Goal: Navigation & Orientation: Find specific page/section

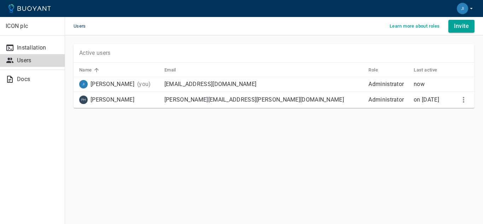
click at [471, 8] on icon "button" at bounding box center [471, 8] width 6 height 6
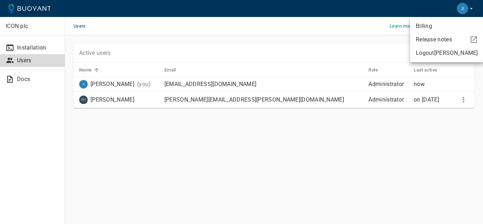
click at [368, 44] on div at bounding box center [241, 112] width 483 height 224
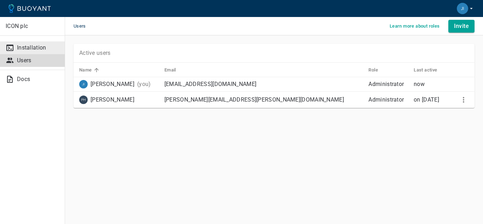
click at [31, 48] on p "Installation" at bounding box center [38, 47] width 42 height 7
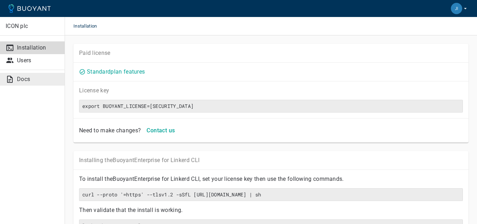
click at [20, 78] on p "Docs" at bounding box center [38, 79] width 42 height 7
click at [129, 72] on link "Standard plan features" at bounding box center [116, 71] width 58 height 7
click at [468, 8] on icon "button" at bounding box center [466, 8] width 6 height 6
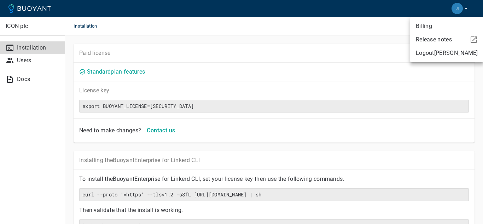
click at [358, 30] on div at bounding box center [241, 112] width 483 height 224
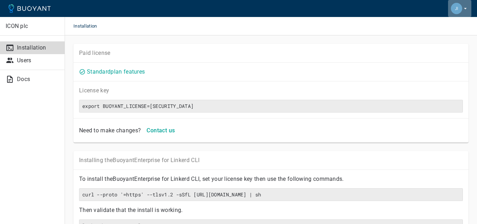
click at [464, 10] on icon "button" at bounding box center [466, 8] width 6 height 6
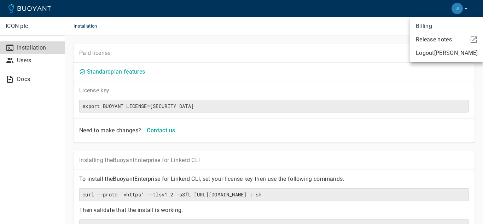
click at [22, 60] on div at bounding box center [241, 112] width 483 height 224
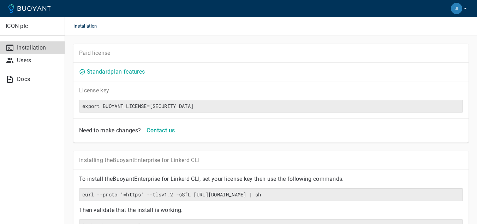
click at [14, 27] on p "ICON plc" at bounding box center [32, 26] width 53 height 7
click at [466, 9] on icon "button" at bounding box center [465, 8] width 3 height 1
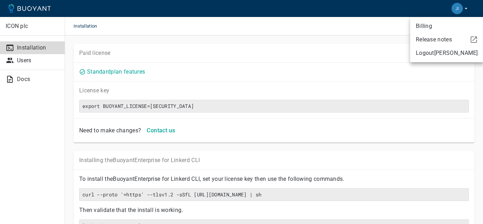
click at [302, 54] on div at bounding box center [241, 112] width 483 height 224
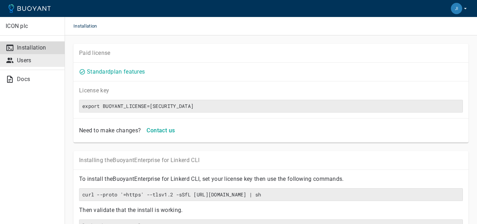
click at [29, 60] on p "Users" at bounding box center [38, 60] width 42 height 7
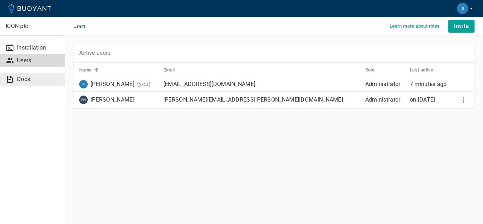
click at [23, 80] on p "Docs" at bounding box center [38, 79] width 42 height 7
